Goal: Task Accomplishment & Management: Use online tool/utility

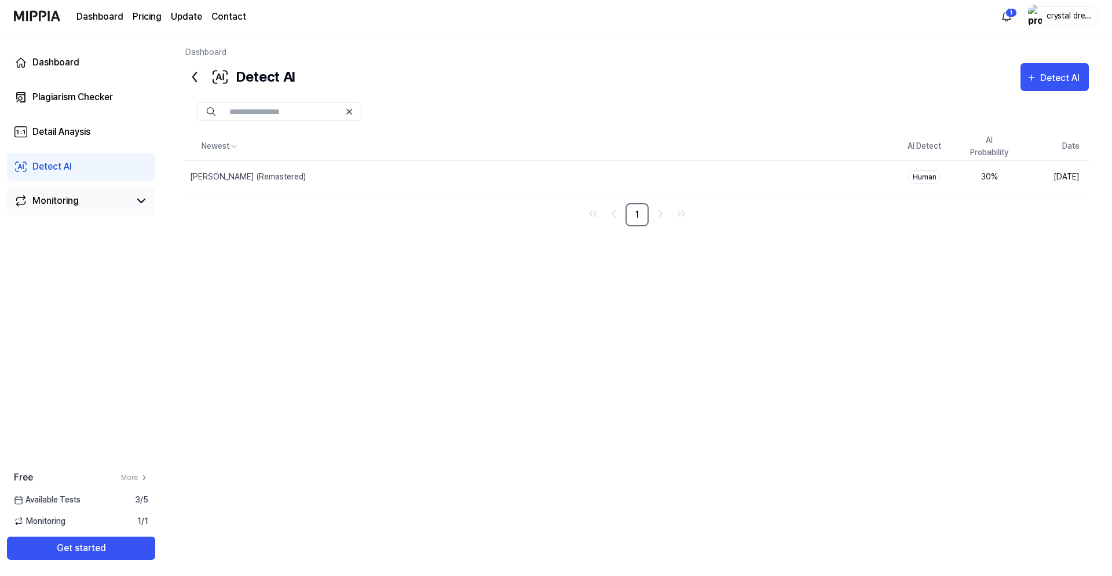
click at [56, 201] on div "Monitoring" at bounding box center [55, 201] width 46 height 14
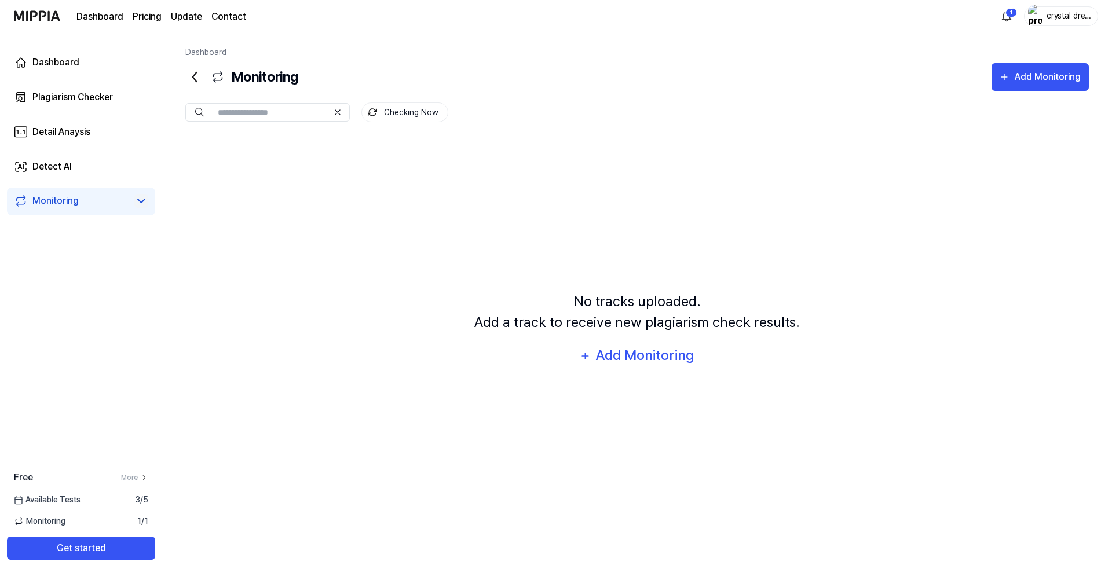
click at [141, 203] on icon at bounding box center [141, 200] width 7 height 3
click at [140, 200] on icon at bounding box center [141, 201] width 14 height 14
click at [67, 107] on link "Plagiarism Checker" at bounding box center [81, 97] width 148 height 28
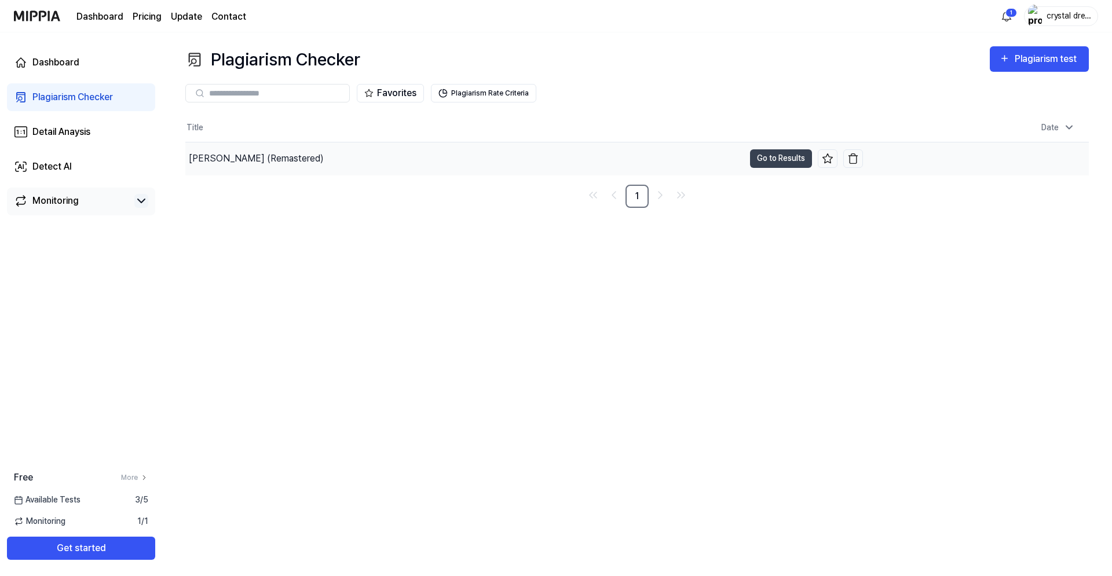
click at [259, 163] on div "[PERSON_NAME] (Remastered)" at bounding box center [256, 159] width 135 height 14
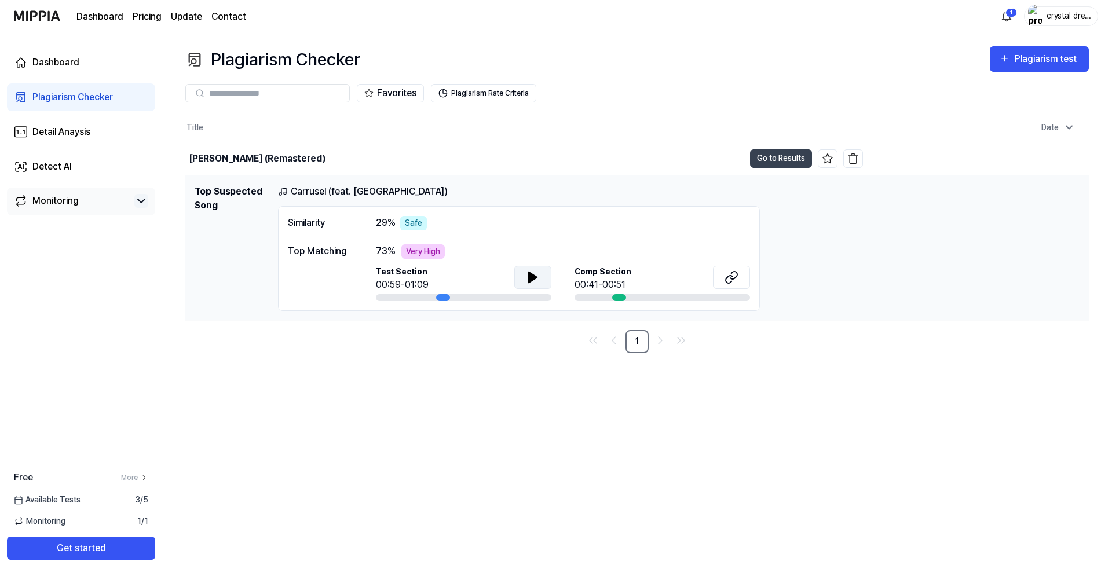
click at [534, 279] on icon at bounding box center [533, 277] width 8 height 10
click at [538, 279] on icon at bounding box center [533, 278] width 14 height 14
click at [726, 276] on icon at bounding box center [732, 278] width 14 height 14
click at [527, 278] on icon at bounding box center [533, 278] width 14 height 14
click at [533, 279] on icon at bounding box center [533, 278] width 14 height 14
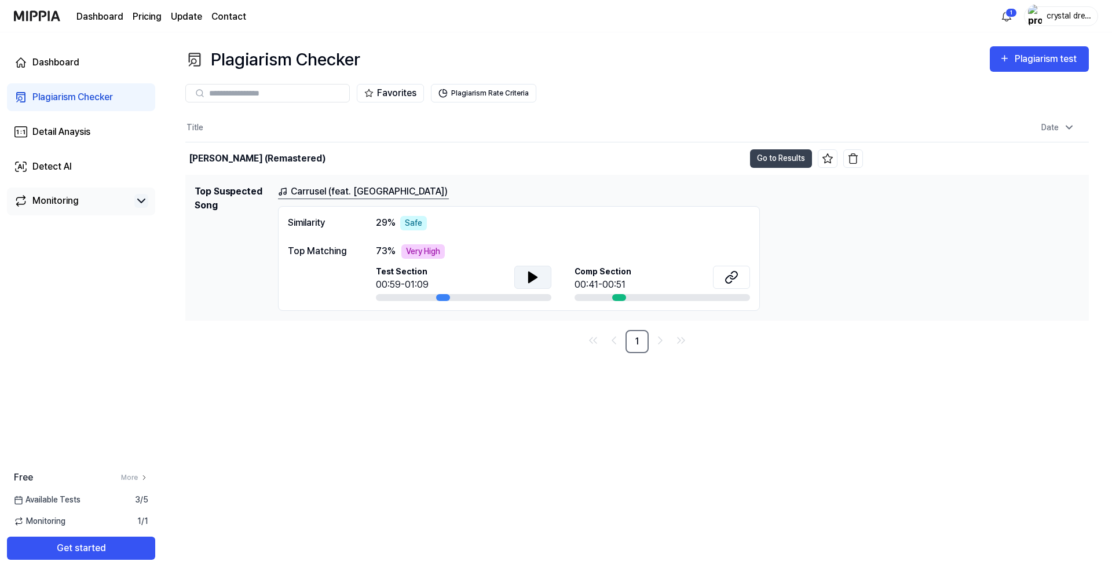
click at [542, 291] on div at bounding box center [532, 279] width 37 height 26
click at [542, 273] on button at bounding box center [532, 277] width 37 height 23
click at [533, 278] on icon at bounding box center [533, 278] width 14 height 14
click at [734, 276] on icon at bounding box center [732, 278] width 14 height 14
click at [772, 158] on button "Go to Results" at bounding box center [781, 158] width 62 height 19
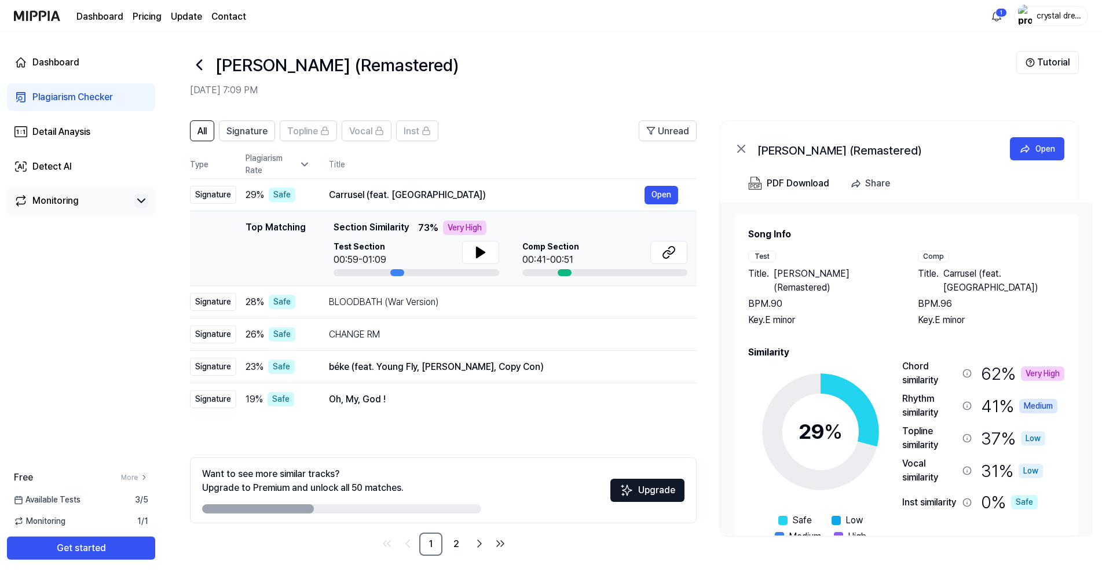
scroll to position [8, 0]
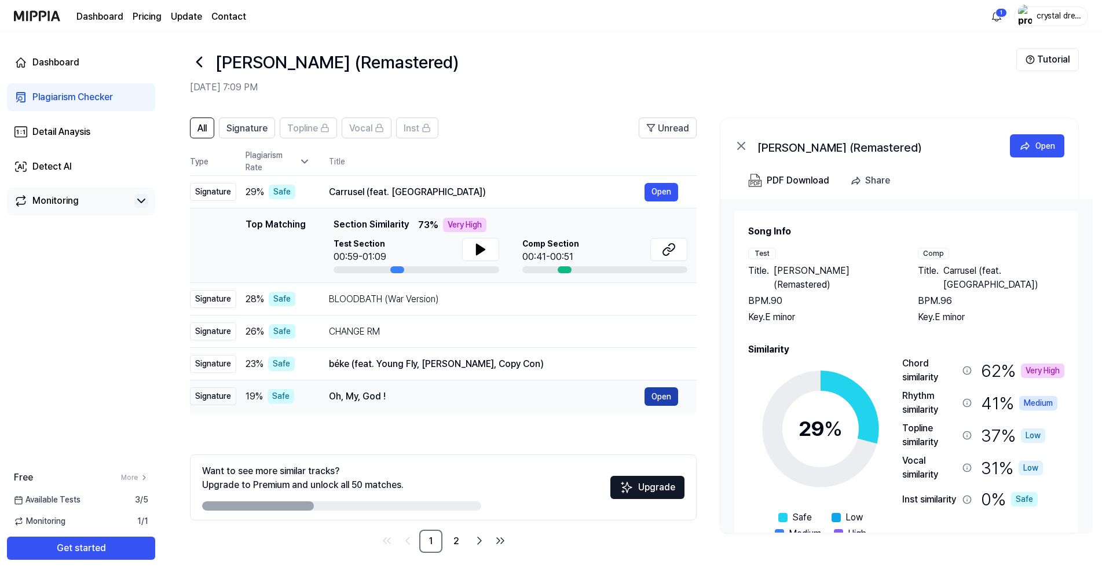
click at [664, 397] on button "Open" at bounding box center [662, 397] width 34 height 19
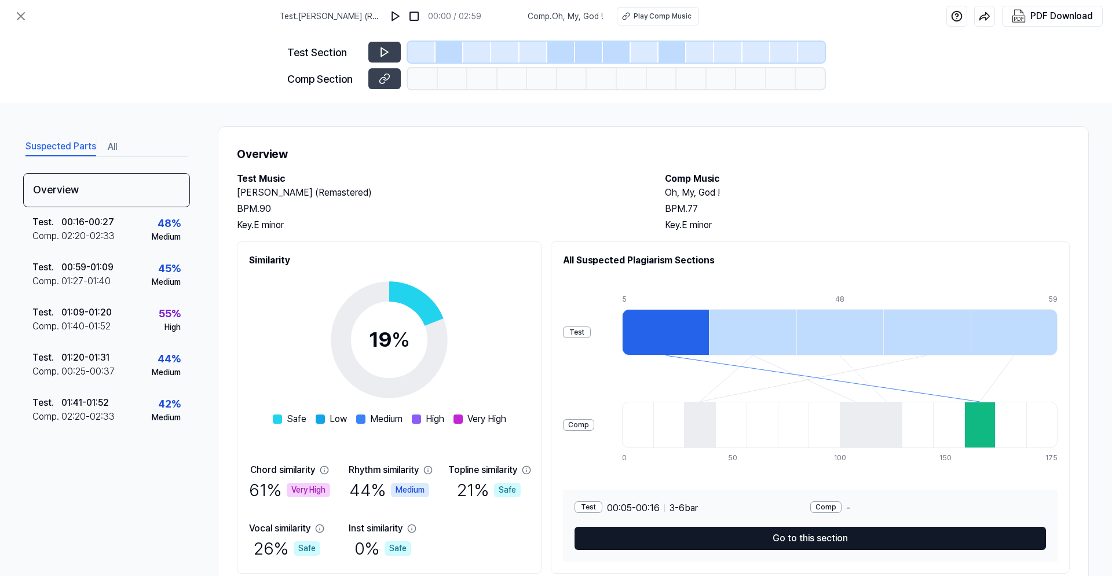
click at [791, 546] on button "Go to this section" at bounding box center [811, 538] width 472 height 23
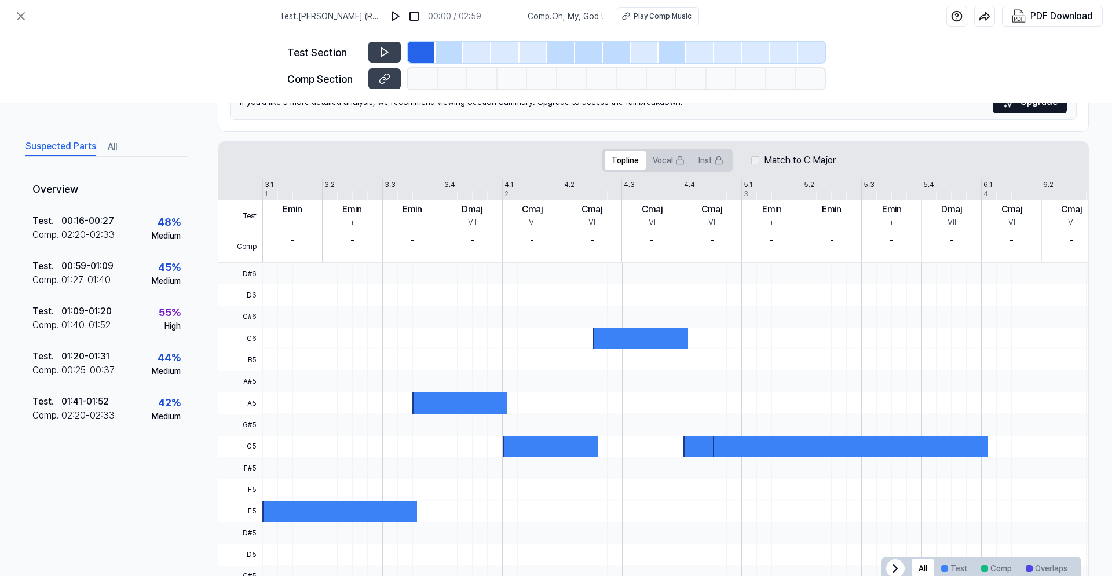
scroll to position [192, 0]
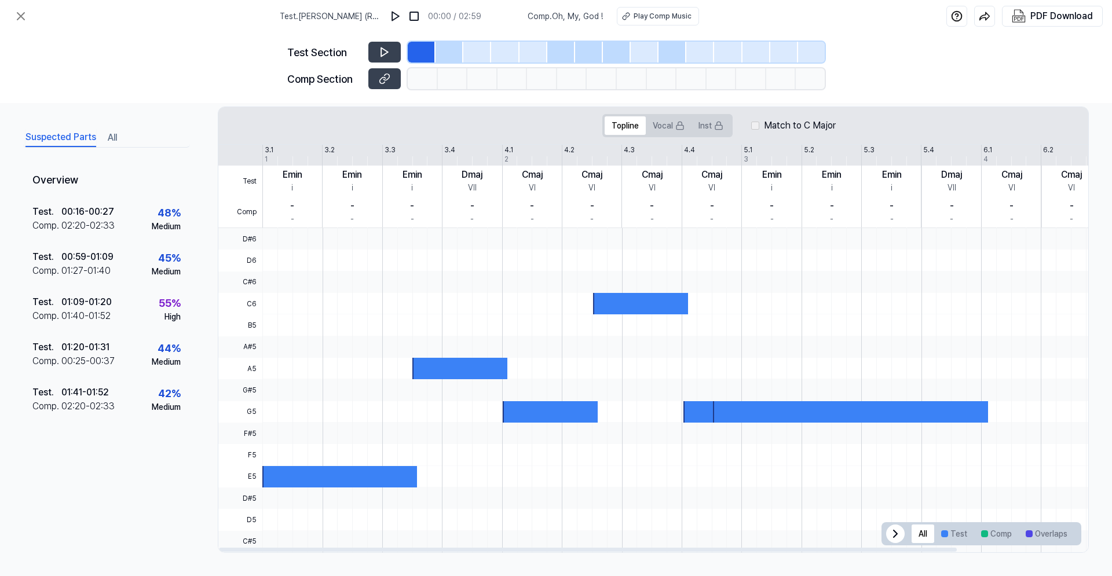
click at [889, 539] on icon at bounding box center [896, 534] width 14 height 14
click at [1061, 532] on icon at bounding box center [1068, 534] width 14 height 14
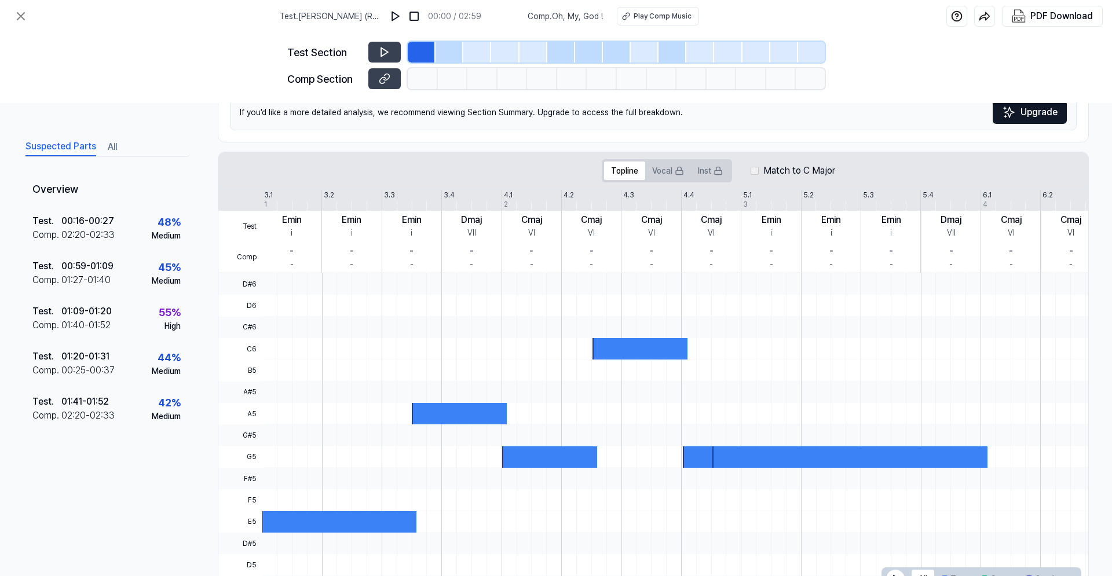
scroll to position [0, 0]
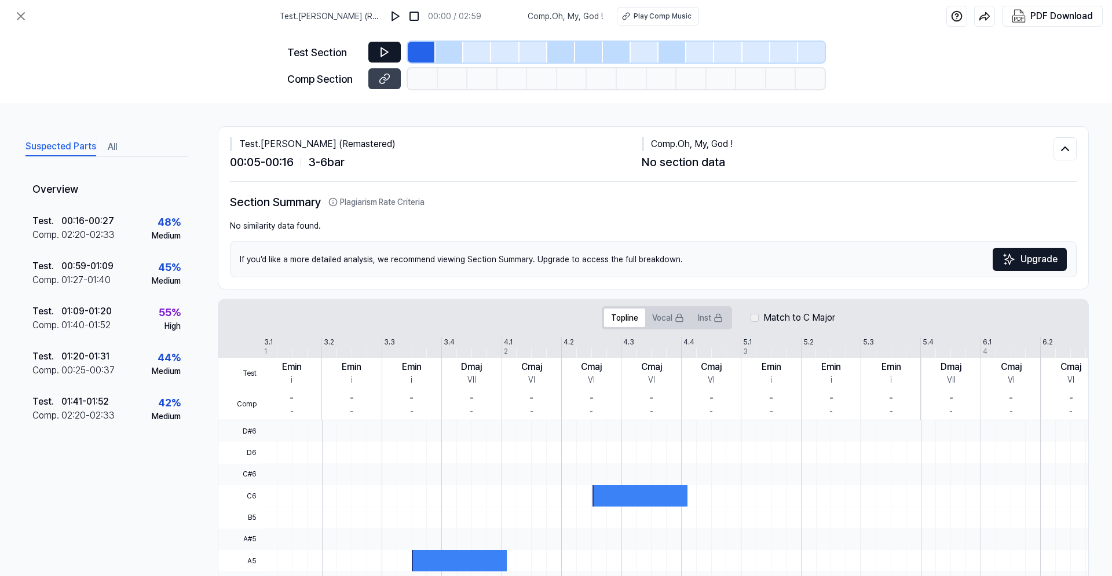
click at [388, 55] on icon at bounding box center [385, 52] width 12 height 12
click at [386, 53] on icon at bounding box center [387, 52] width 2 height 8
click at [382, 75] on icon at bounding box center [385, 79] width 12 height 12
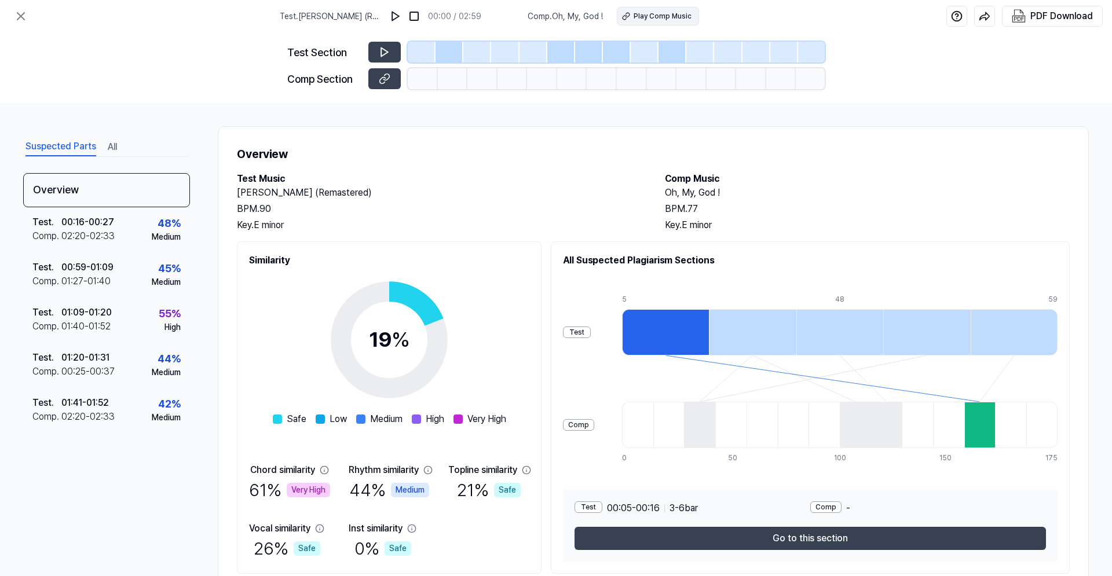
click at [647, 22] on button "Play Comp Music" at bounding box center [658, 16] width 82 height 19
click at [389, 59] on button at bounding box center [384, 52] width 32 height 21
click at [386, 53] on icon at bounding box center [385, 52] width 12 height 12
click at [401, 15] on img at bounding box center [396, 16] width 12 height 12
click at [401, 13] on img at bounding box center [396, 16] width 12 height 12
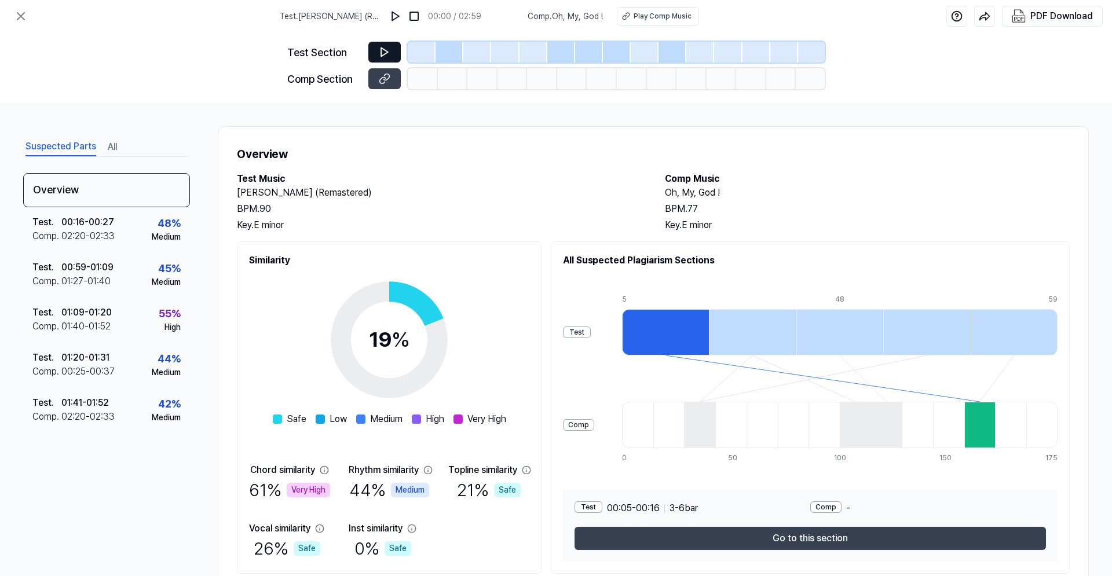
click at [388, 50] on icon at bounding box center [385, 52] width 12 height 12
click at [444, 52] on div at bounding box center [450, 52] width 28 height 21
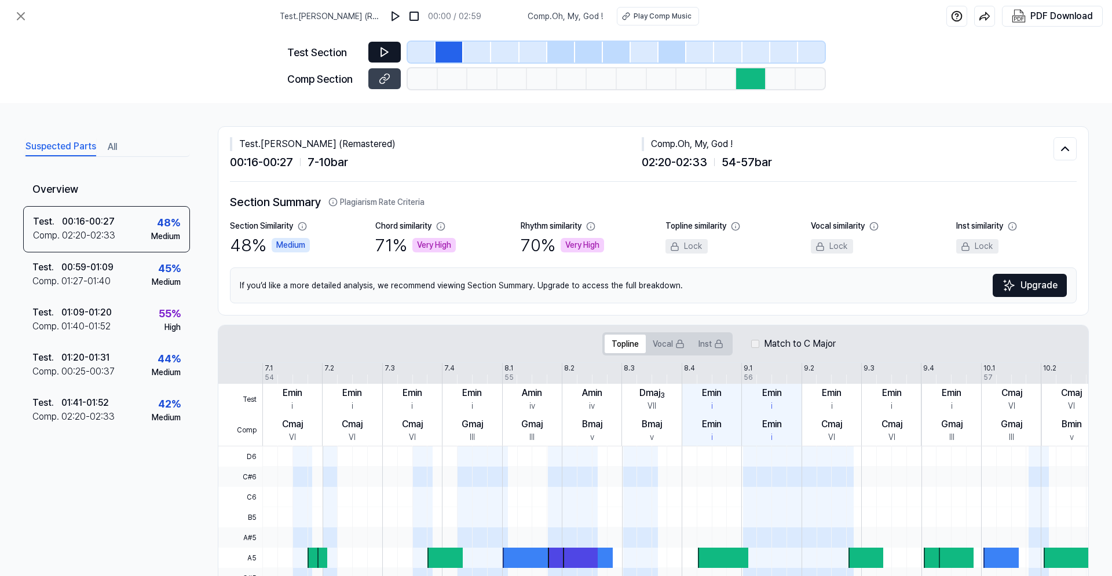
click at [384, 52] on icon at bounding box center [385, 52] width 12 height 12
click at [421, 20] on img at bounding box center [416, 16] width 12 height 12
